Goal: Task Accomplishment & Management: Manage account settings

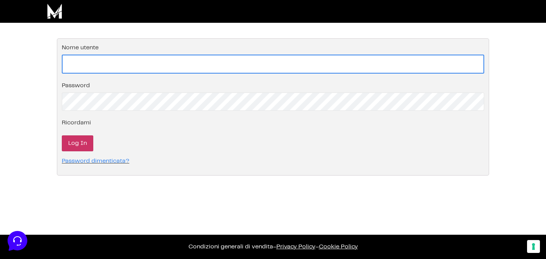
type input "[EMAIL_ADDRESS][DOMAIN_NAME]"
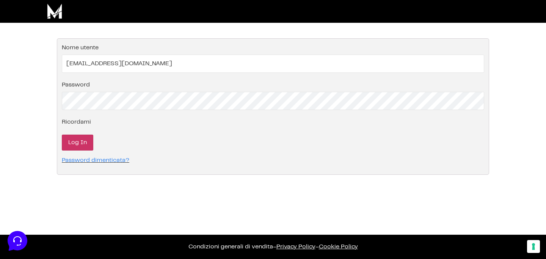
click at [80, 147] on input "Log In" at bounding box center [77, 143] width 31 height 16
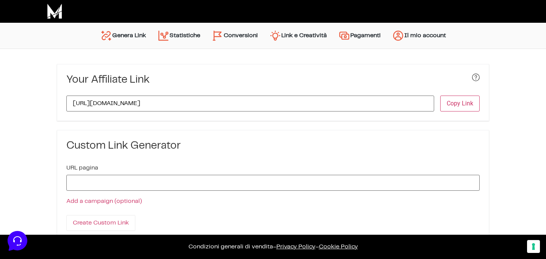
click at [178, 35] on link "Statistiche" at bounding box center [179, 36] width 54 height 18
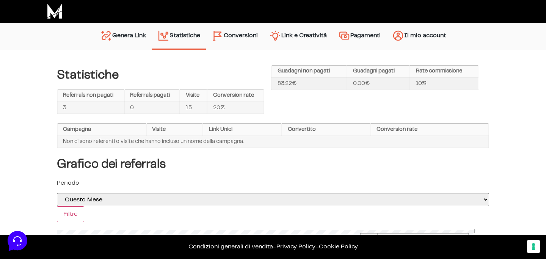
scroll to position [2, 0]
